Goal: Check status: Check status

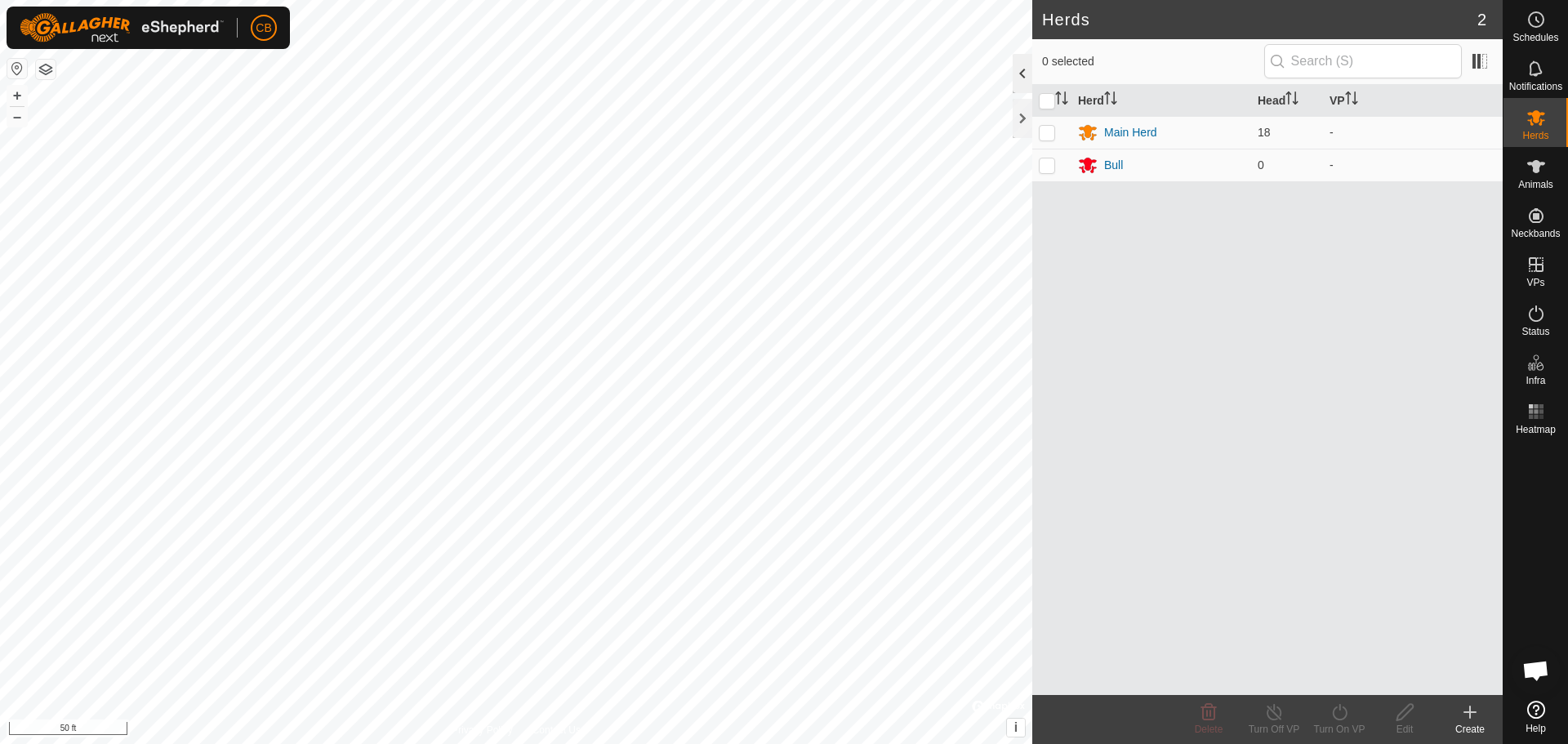
click at [1022, 72] on div at bounding box center [1022, 74] width 20 height 39
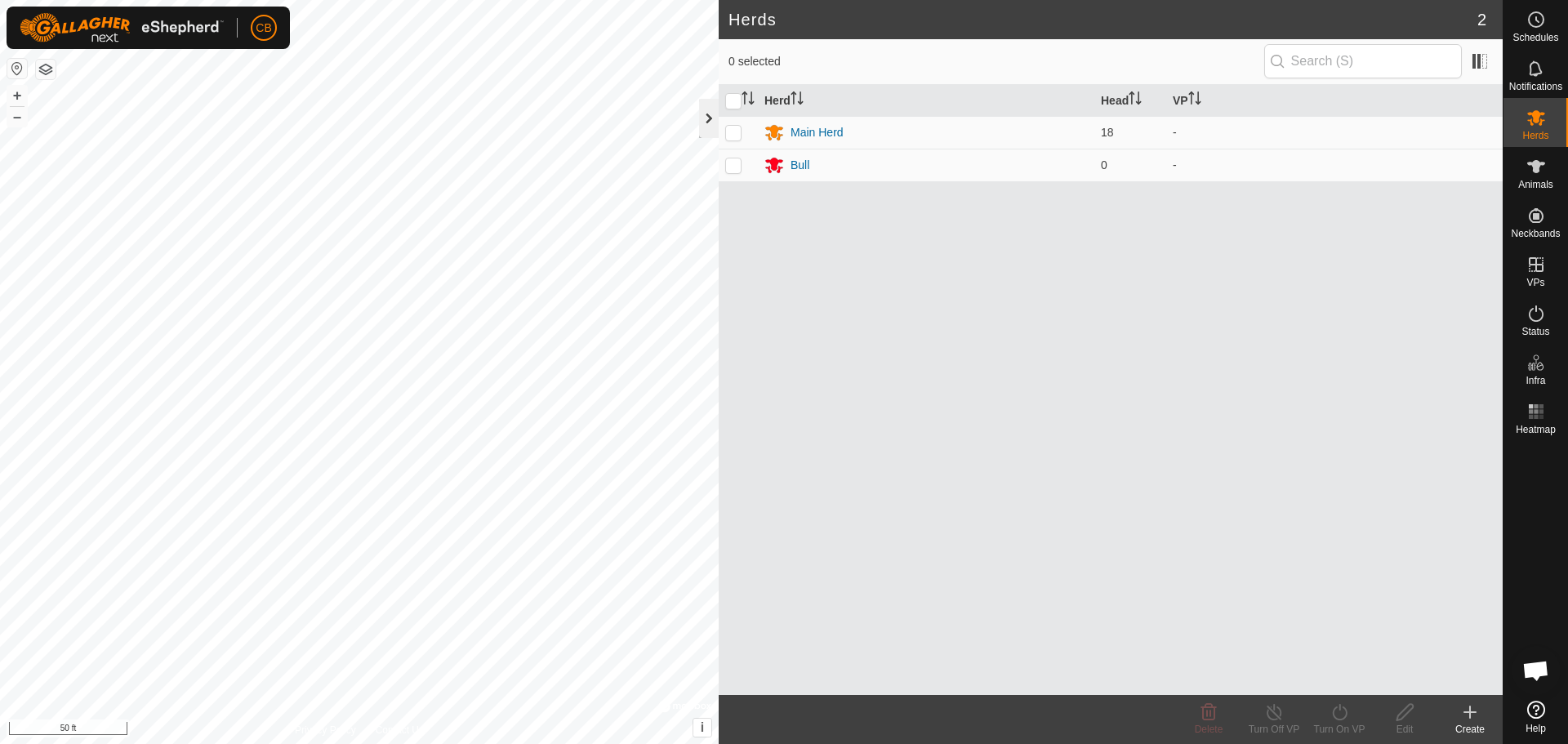
click at [709, 127] on div at bounding box center [709, 119] width 20 height 39
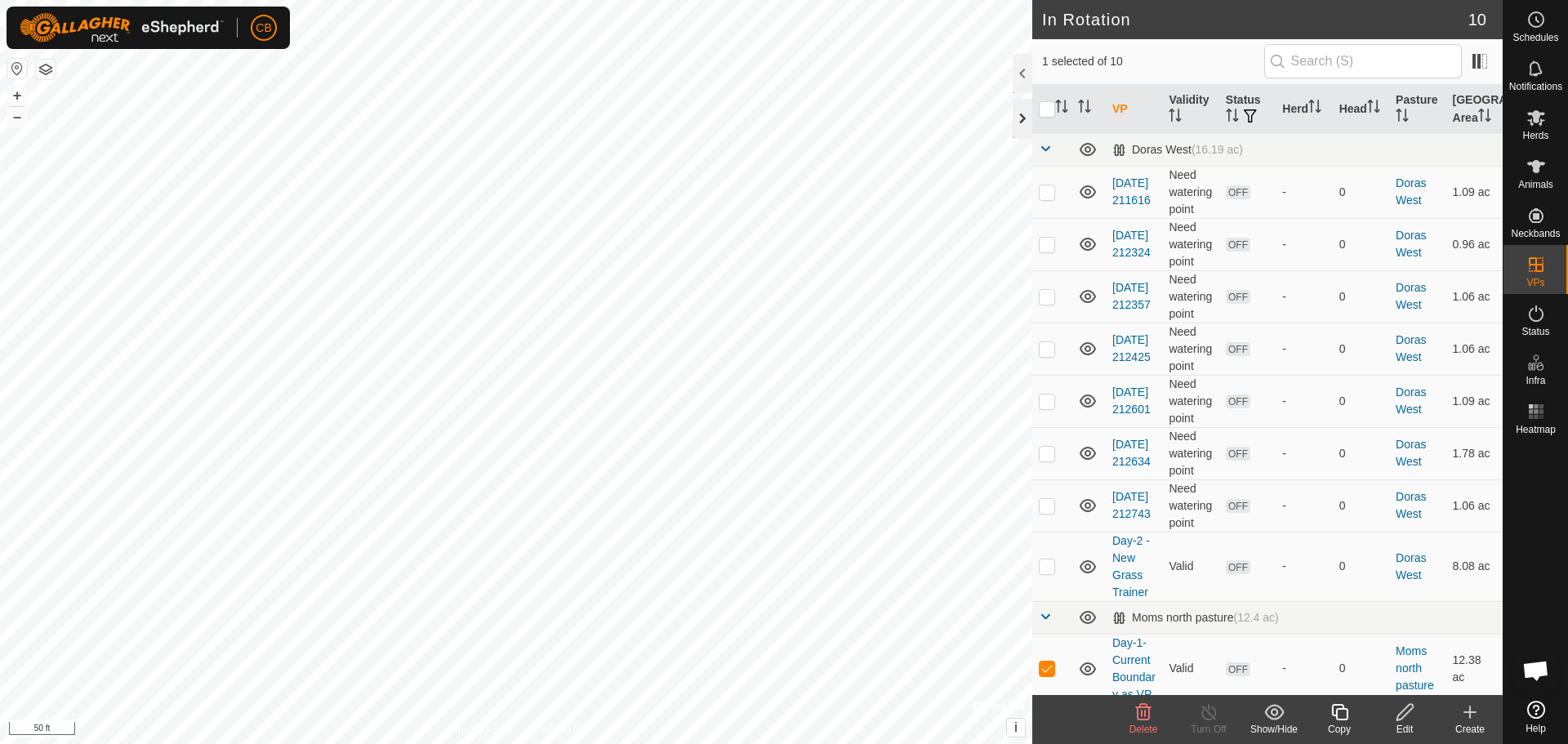
click at [1021, 124] on div at bounding box center [1022, 119] width 20 height 39
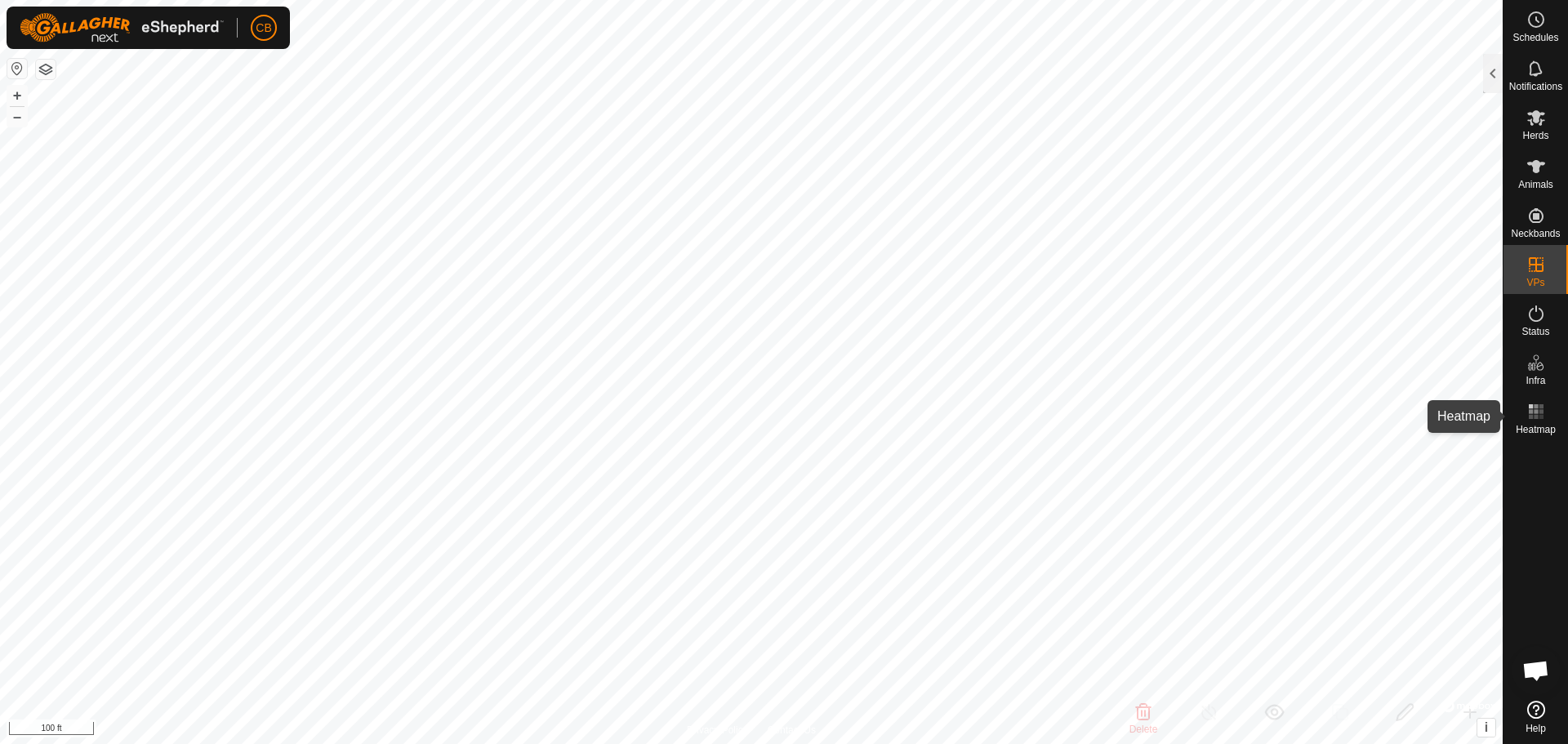
click at [1532, 410] on rect at bounding box center [1530, 411] width 4 height 4
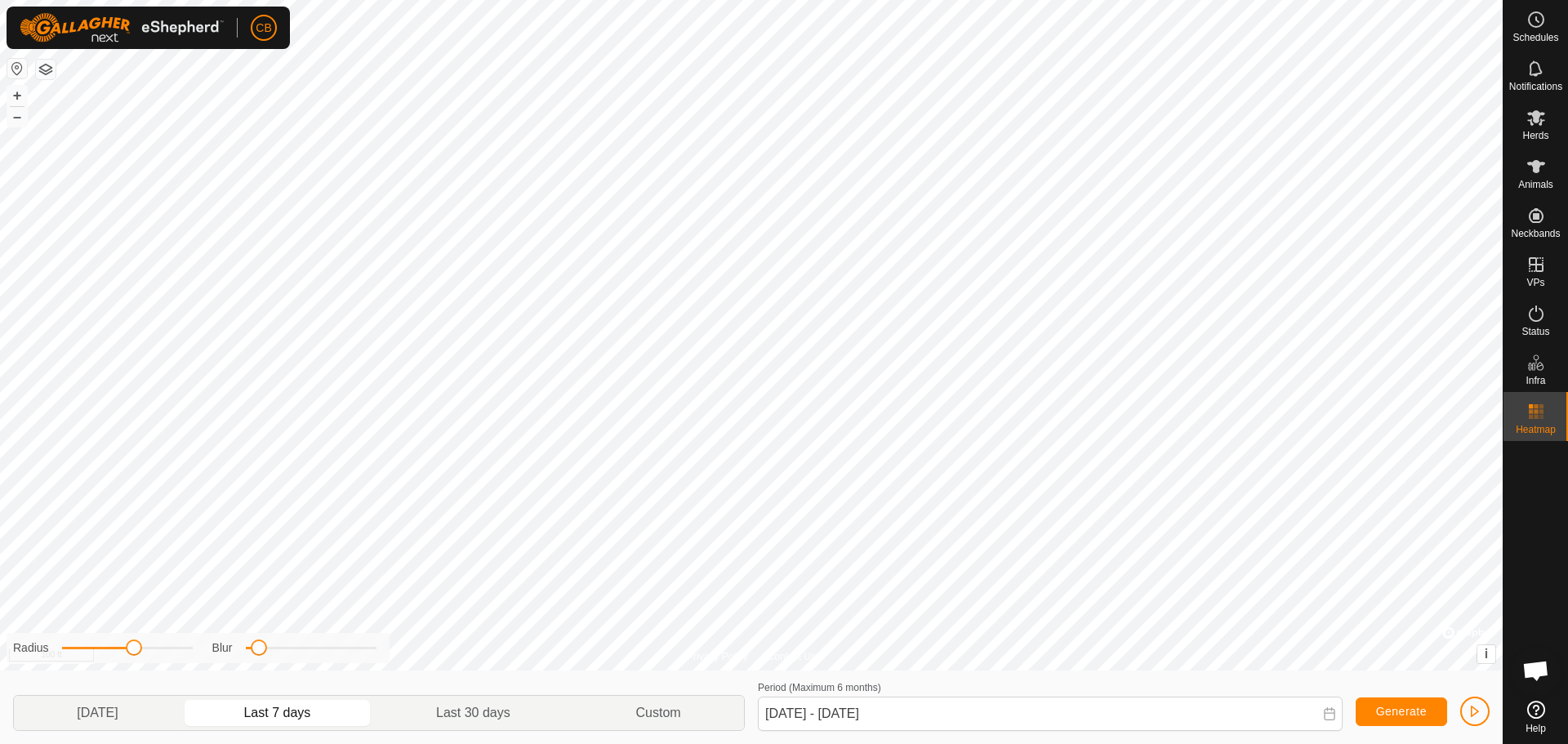
click at [253, 712] on p-togglebutton "Last 7 days" at bounding box center [277, 713] width 193 height 34
click at [142, 713] on p-togglebutton "[DATE]" at bounding box center [97, 713] width 167 height 34
click at [670, 716] on p-togglebutton "Custom" at bounding box center [659, 713] width 170 height 34
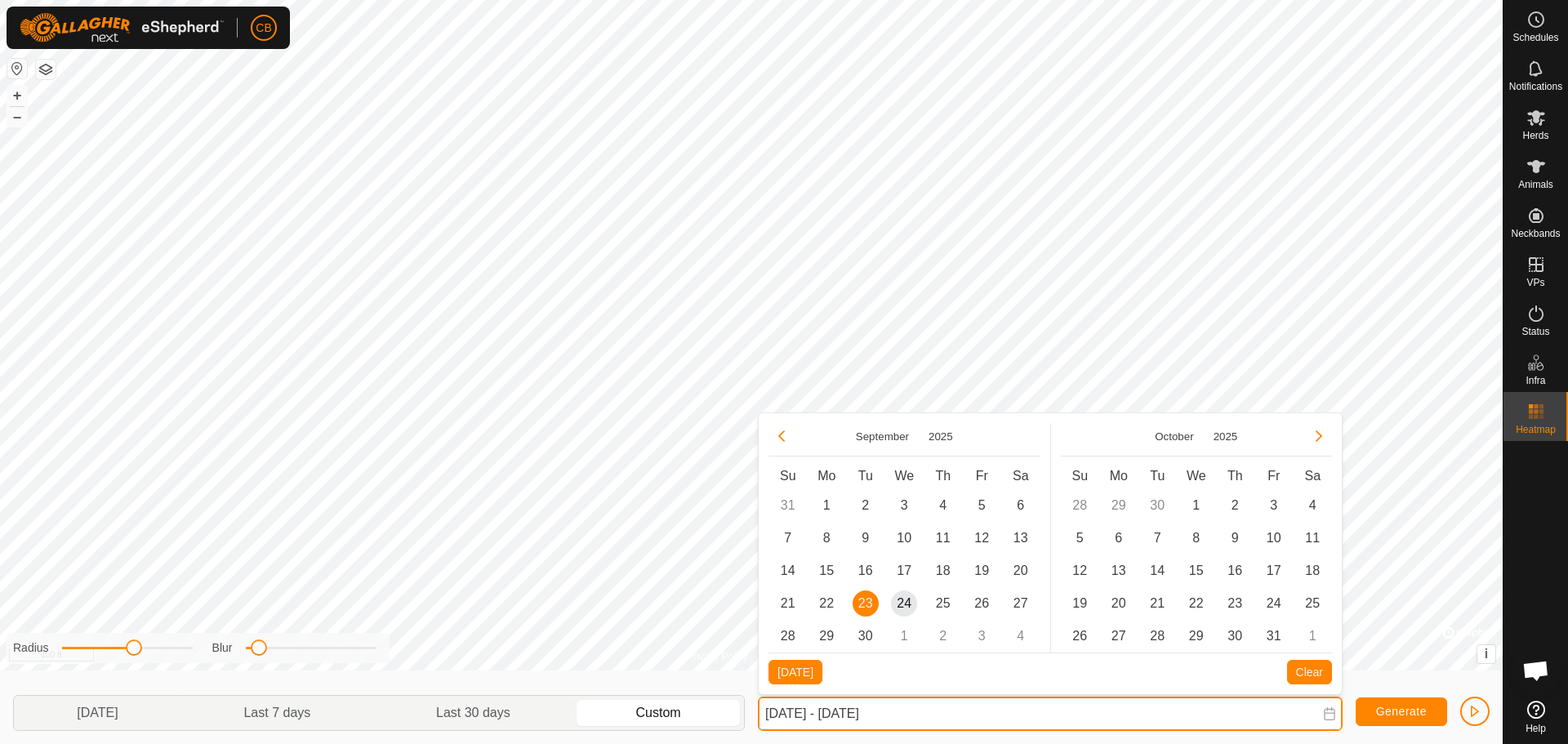
click at [899, 714] on input "[DATE] - [DATE]" at bounding box center [1050, 714] width 585 height 34
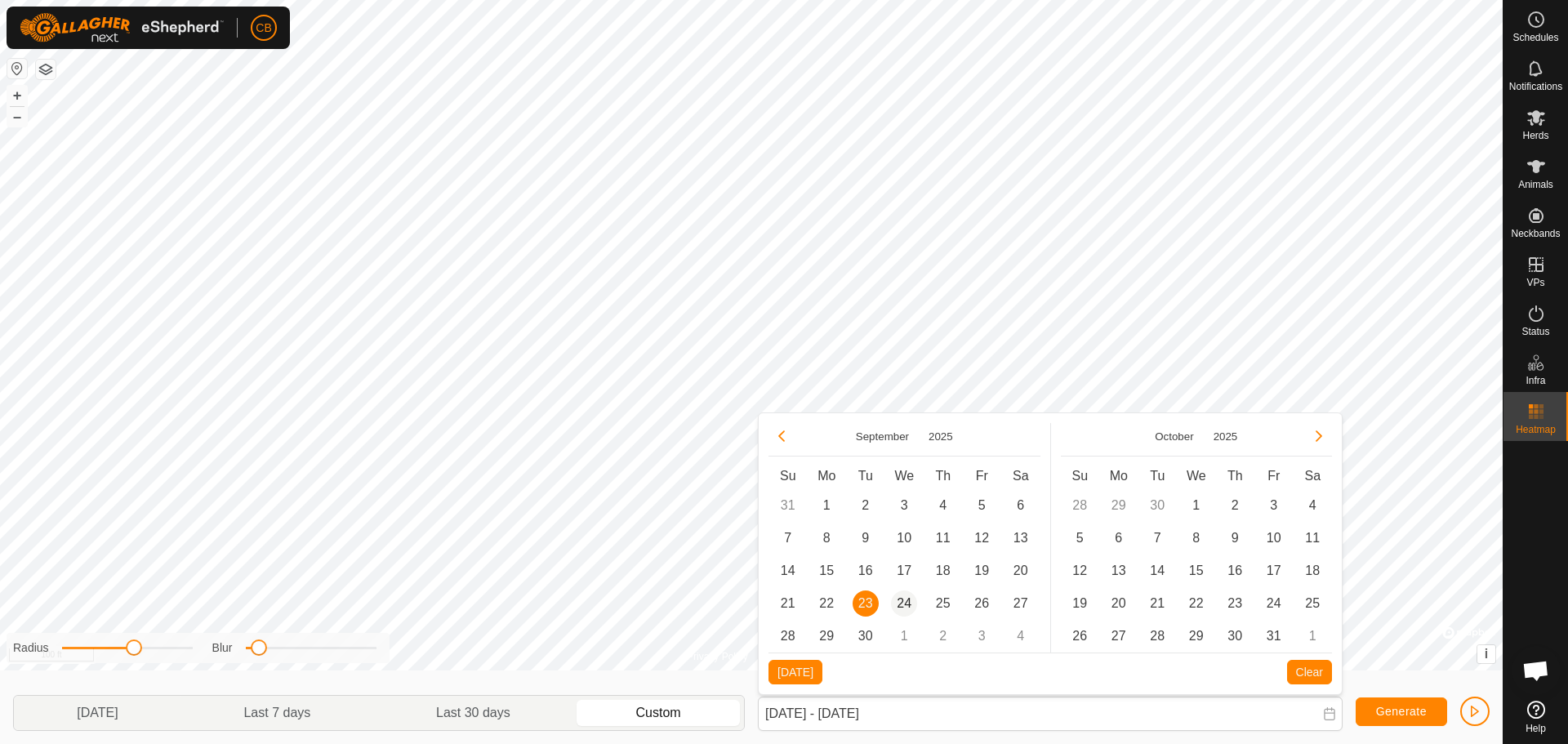
click at [899, 605] on span "24" at bounding box center [904, 604] width 26 height 26
click at [782, 673] on button "[DATE]" at bounding box center [795, 672] width 54 height 25
type input "[DATE] - [DATE]"
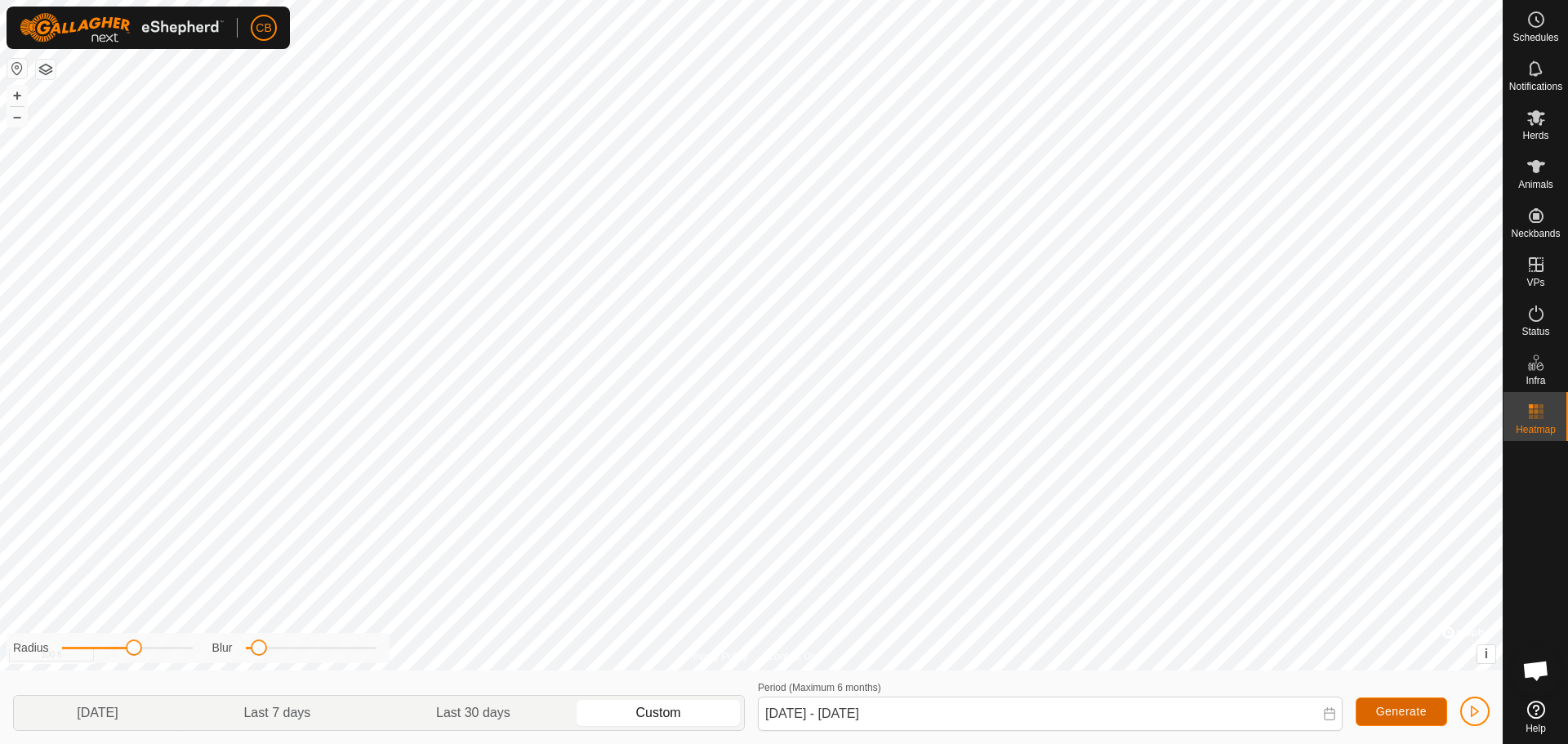
click at [1403, 713] on span "Generate" at bounding box center [1402, 711] width 51 height 13
click at [1475, 705] on span "button" at bounding box center [1475, 711] width 13 height 13
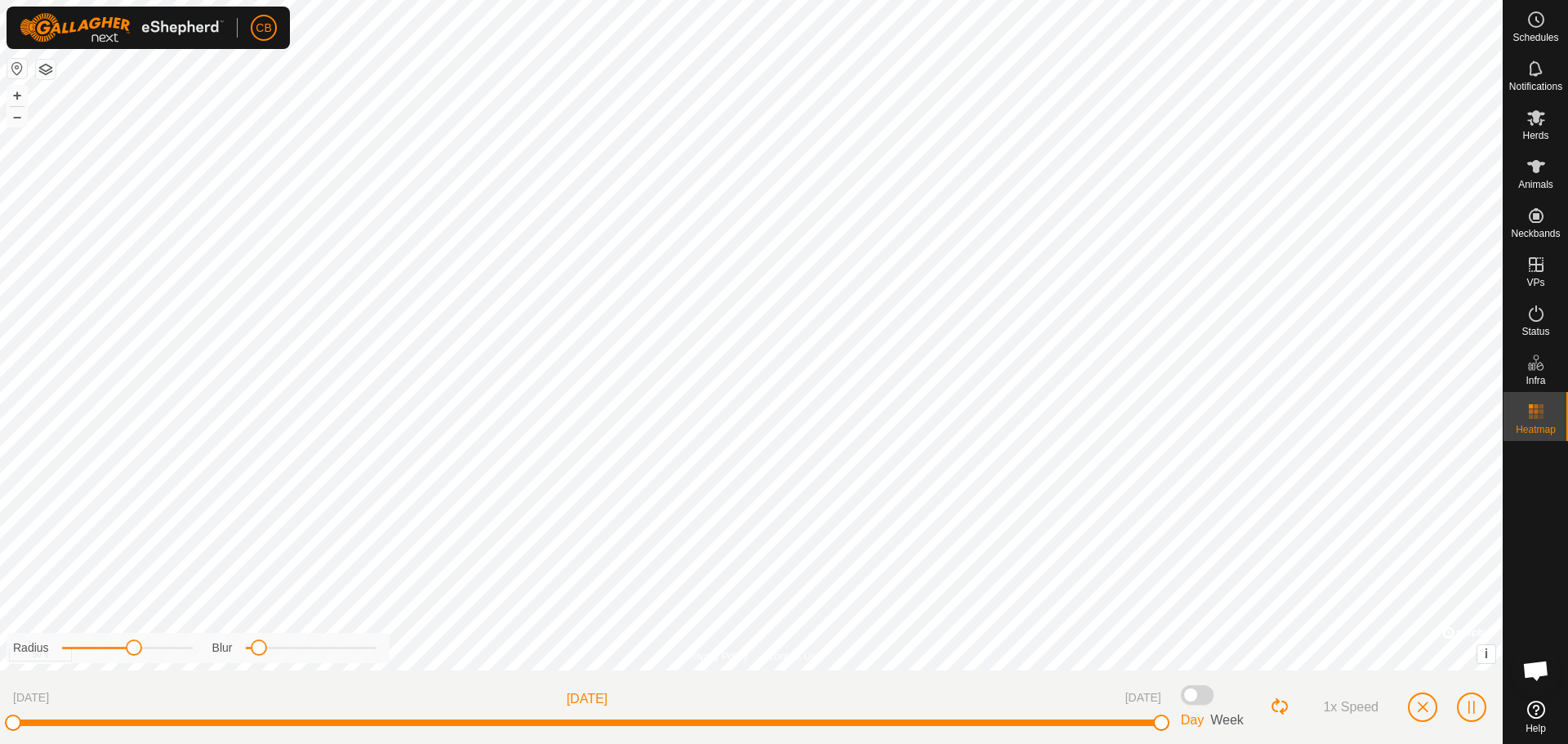
click at [1190, 696] on span at bounding box center [1197, 695] width 33 height 20
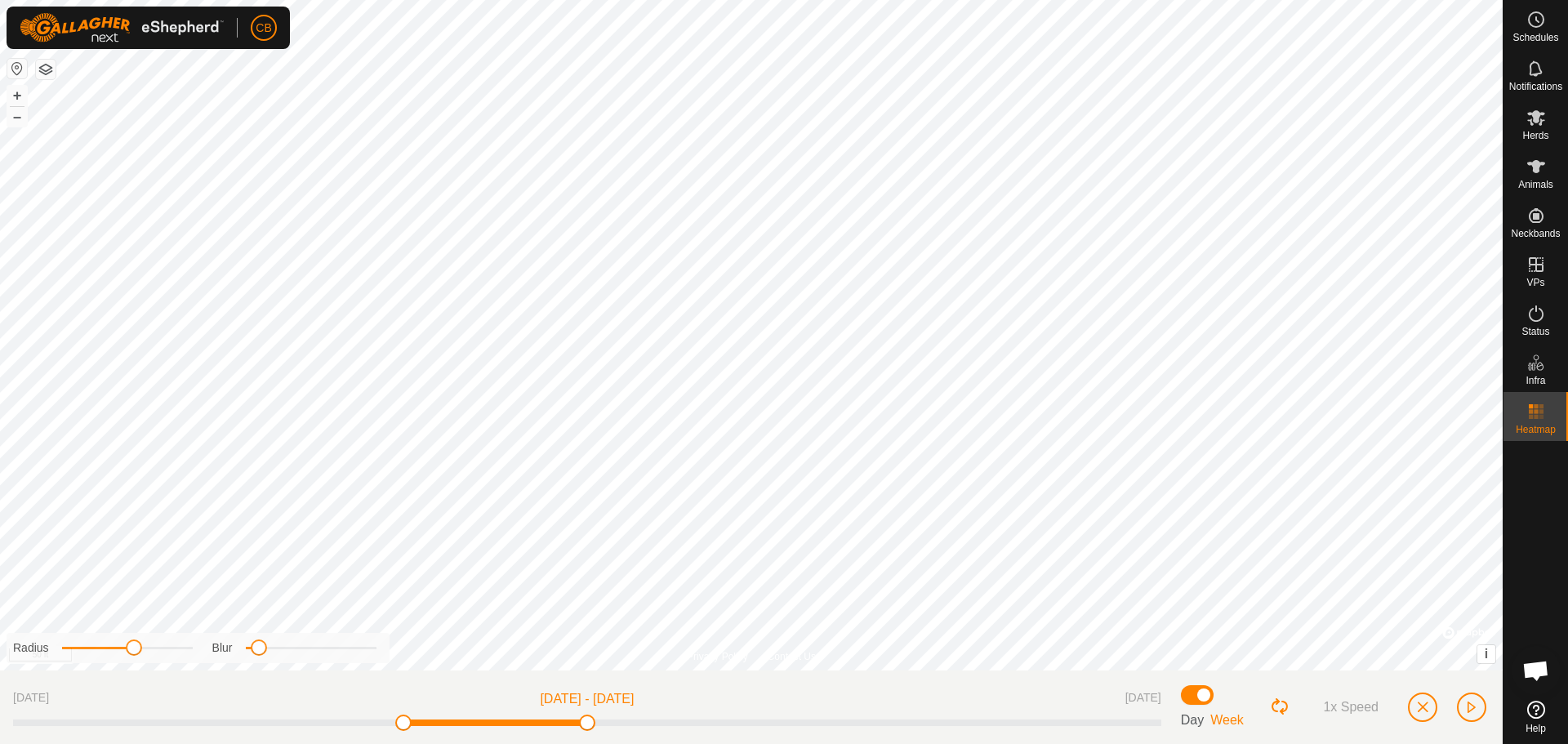
drag, startPoint x: 589, startPoint y: 722, endPoint x: 410, endPoint y: 722, distance: 179.0
click at [410, 722] on span at bounding box center [403, 723] width 16 height 16
drag, startPoint x: 406, startPoint y: 724, endPoint x: 577, endPoint y: 724, distance: 171.0
click at [577, 724] on span at bounding box center [576, 723] width 16 height 16
drag, startPoint x: 591, startPoint y: 728, endPoint x: 575, endPoint y: 728, distance: 16.0
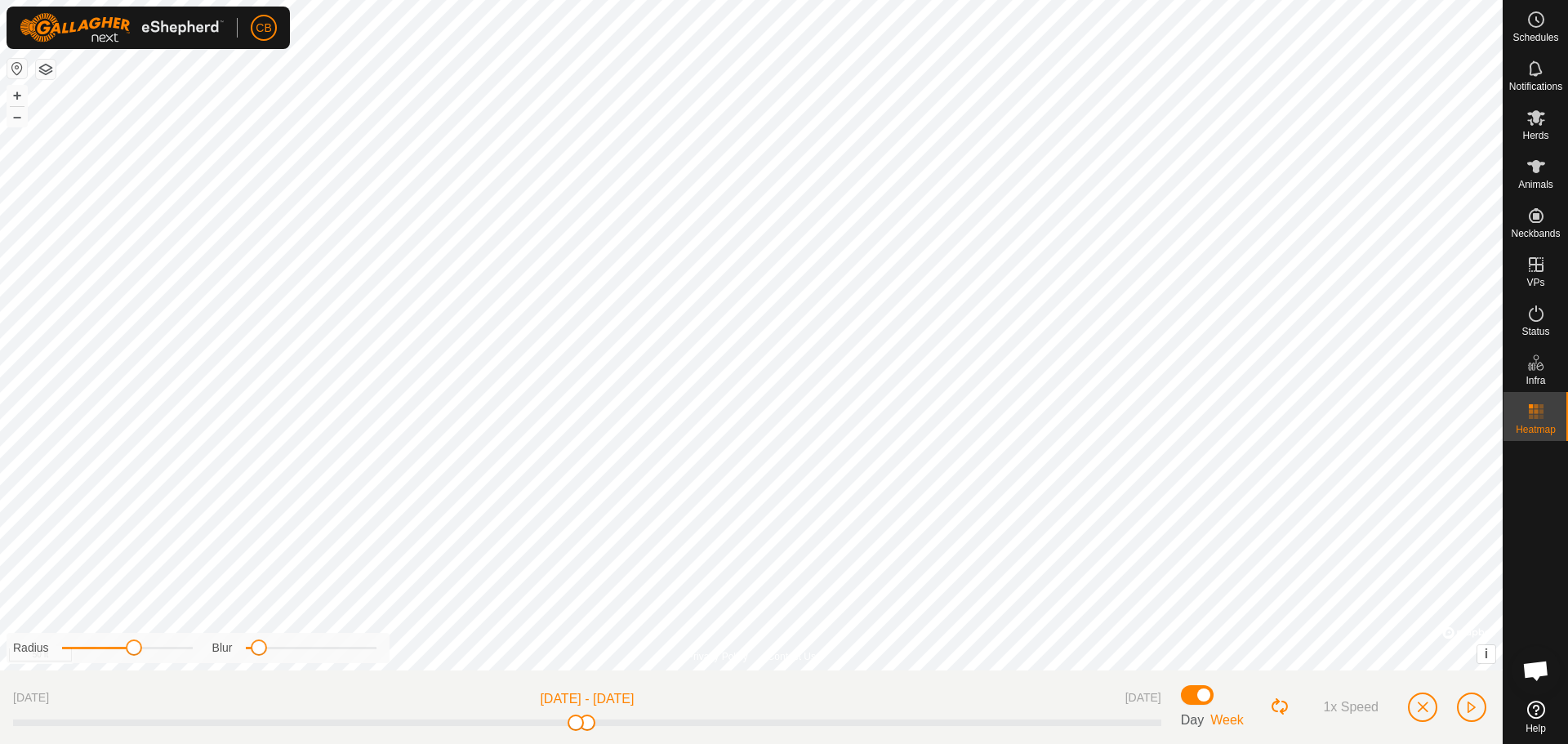
click at [609, 728] on div "[DATE] Sep 18, 2025 - [DATE] [DATE]" at bounding box center [587, 707] width 1148 height 48
drag, startPoint x: 586, startPoint y: 726, endPoint x: 534, endPoint y: 726, distance: 52.0
click at [534, 726] on span at bounding box center [530, 723] width 16 height 16
click at [1329, 705] on span "1x Speed" at bounding box center [1351, 707] width 56 height 15
click at [1346, 705] on span "2x Speed" at bounding box center [1351, 707] width 56 height 15
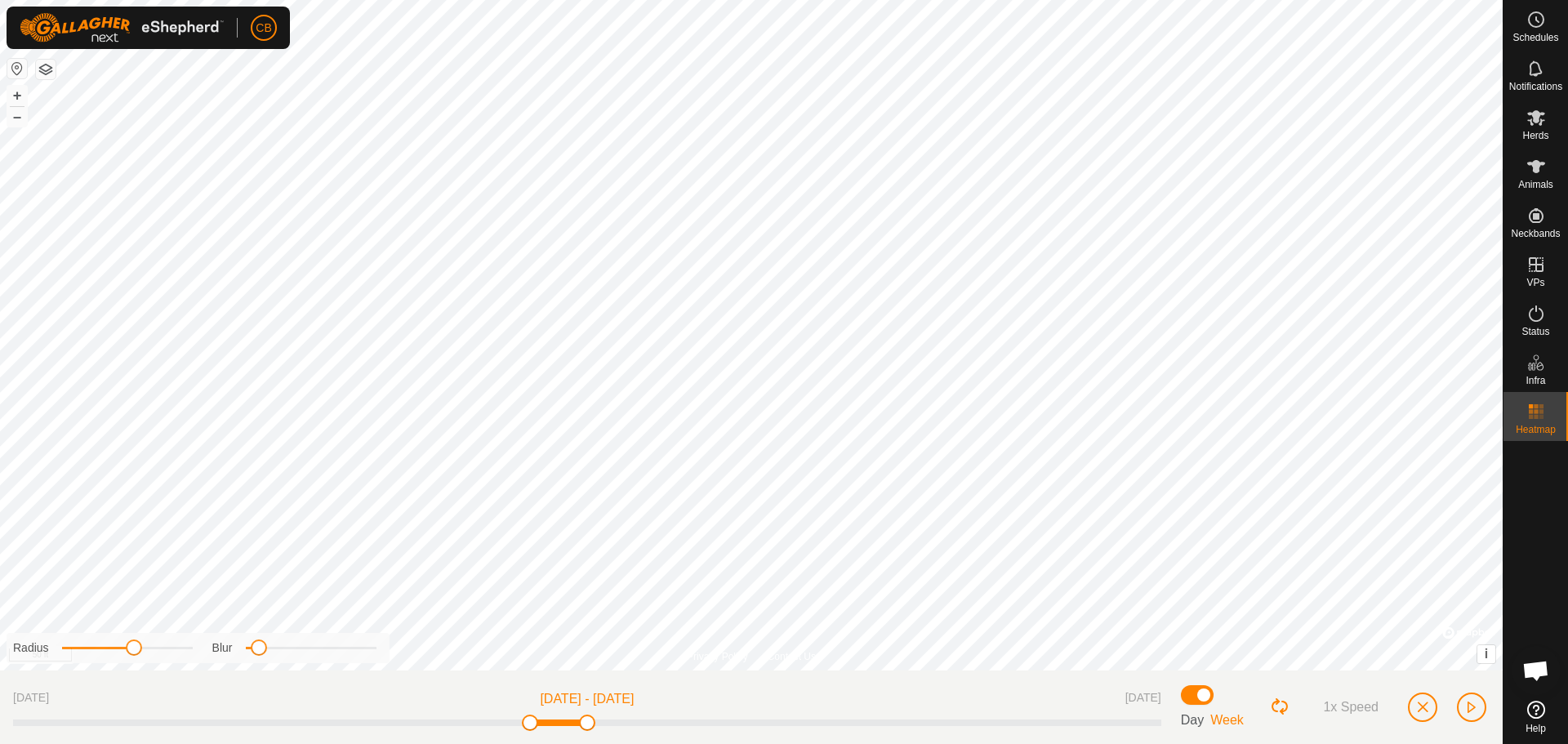
click at [1346, 705] on span "1x Speed" at bounding box center [1351, 707] width 56 height 15
click at [1468, 710] on span "button" at bounding box center [1471, 707] width 13 height 13
click at [1413, 708] on button "button" at bounding box center [1422, 707] width 29 height 29
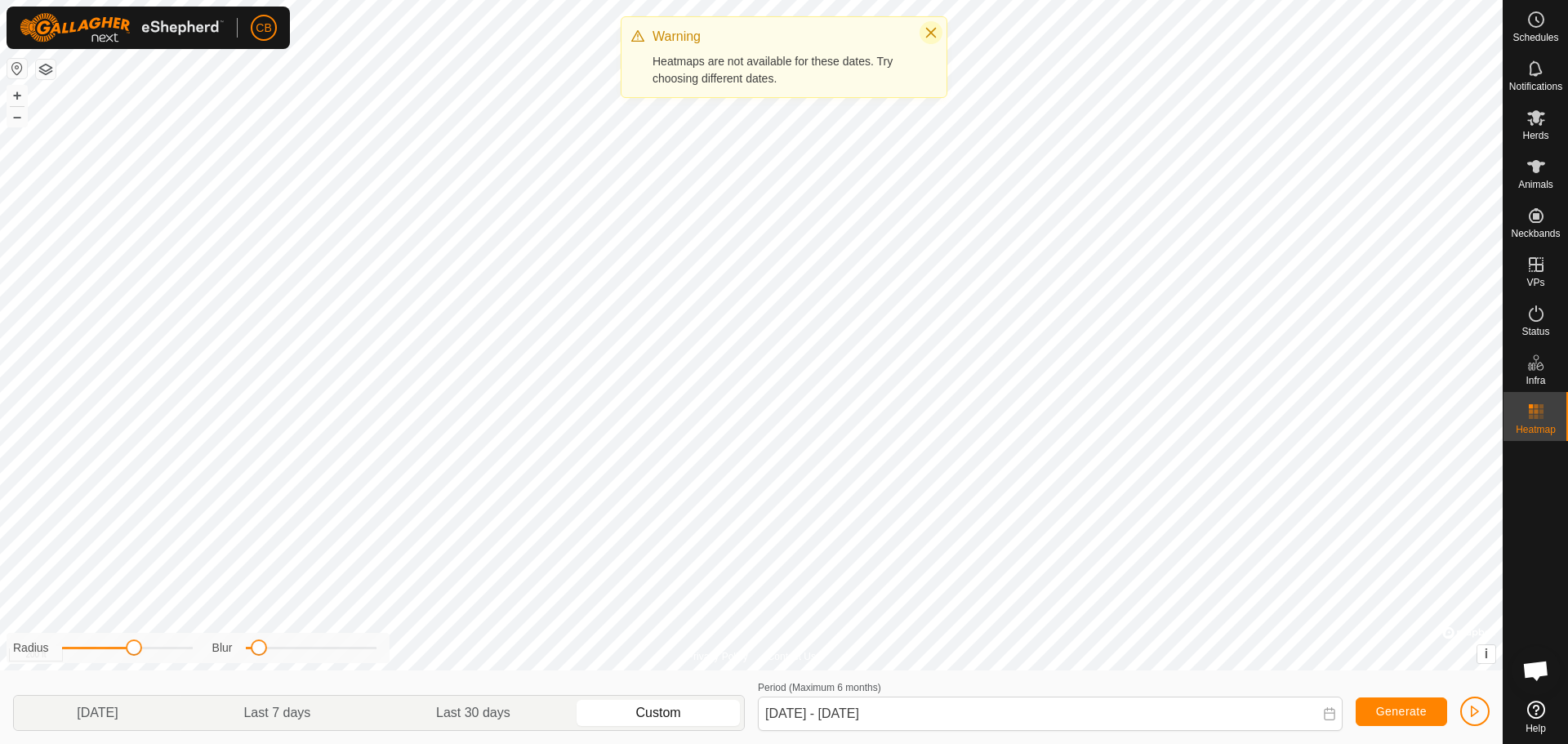
click at [931, 30] on icon "Close" at bounding box center [931, 33] width 13 height 13
